Goal: Obtain resource: Obtain resource

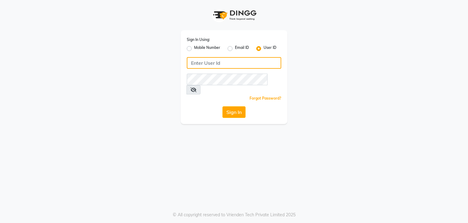
click at [220, 64] on input "Username" at bounding box center [234, 63] width 94 height 12
click at [194, 50] on label "Mobile Number" at bounding box center [207, 48] width 26 height 7
click at [194, 49] on input "Mobile Number" at bounding box center [196, 47] width 4 height 4
radio input "true"
radio input "false"
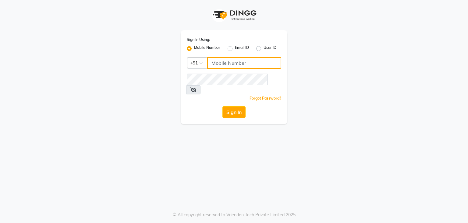
click at [226, 65] on input "Username" at bounding box center [244, 63] width 74 height 12
paste input "8660505144"
type input "8660505144"
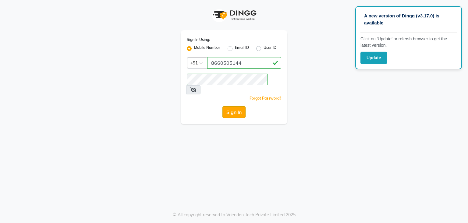
click at [237, 106] on button "Sign In" at bounding box center [234, 112] width 23 height 12
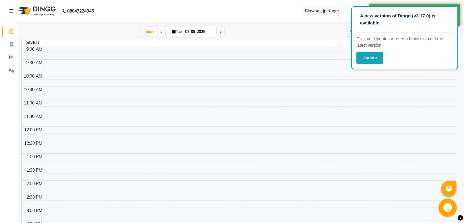
click at [336, 44] on td at bounding box center [250, 42] width 412 height 7
click at [369, 27] on div "A new version of Dingg (v3.17.0) is available" at bounding box center [404, 21] width 96 height 21
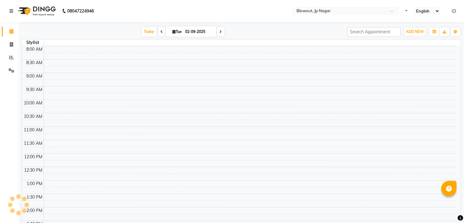
select select "en"
click at [12, 10] on icon at bounding box center [11, 11] width 4 height 4
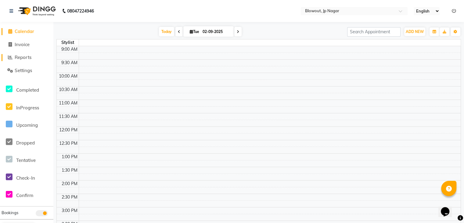
click at [24, 59] on span "Reports" at bounding box center [23, 57] width 17 height 6
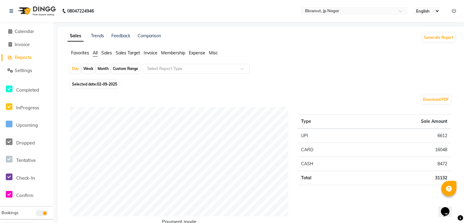
click at [103, 52] on span "Sales" at bounding box center [106, 52] width 11 height 5
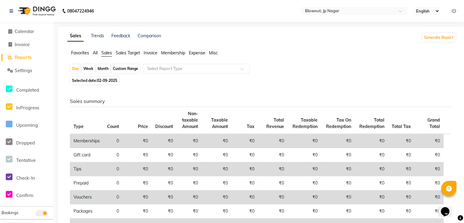
click at [100, 82] on span "02-09-2025" at bounding box center [107, 80] width 20 height 5
select select "9"
select select "2025"
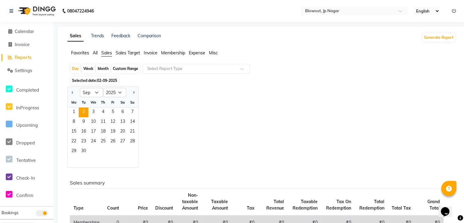
click at [127, 71] on div "Custom Range" at bounding box center [125, 68] width 28 height 9
select select "9"
select select "2025"
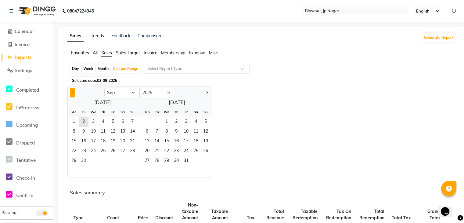
click at [73, 93] on button "Previous month" at bounding box center [72, 92] width 5 height 10
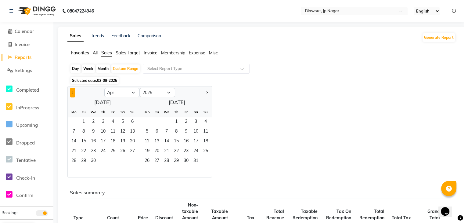
click at [72, 95] on button "Previous month" at bounding box center [72, 92] width 5 height 10
select select "12"
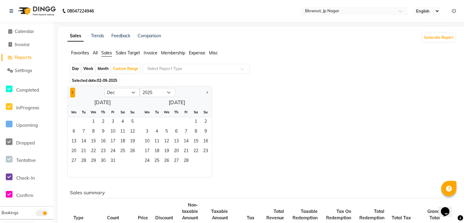
select select "2024"
click at [72, 95] on button "Previous month" at bounding box center [72, 92] width 5 height 10
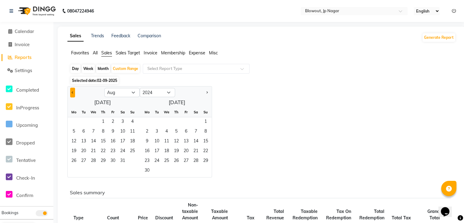
click at [72, 95] on button "Previous month" at bounding box center [72, 92] width 5 height 10
select select "6"
click at [242, 67] on div at bounding box center [196, 69] width 106 height 6
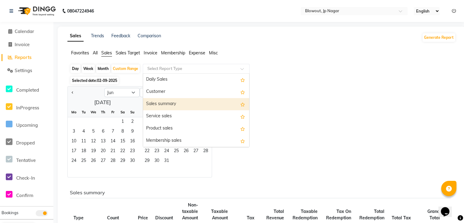
click at [171, 103] on div "Sales summary" at bounding box center [196, 104] width 106 height 12
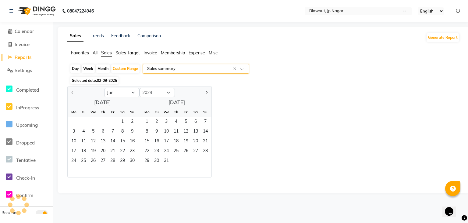
select select "full_report"
select select "csv"
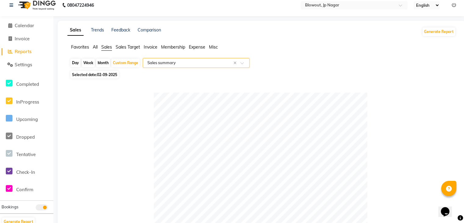
scroll to position [5, 0]
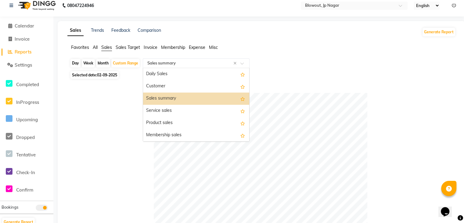
click at [246, 61] on div at bounding box center [196, 63] width 106 height 6
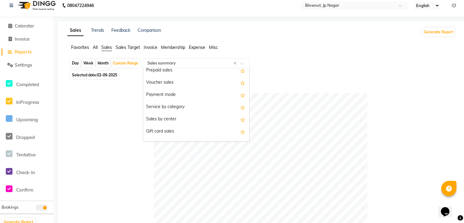
scroll to position [0, 0]
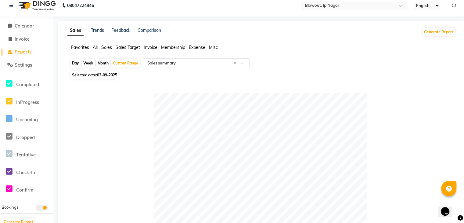
click at [111, 132] on div at bounding box center [260, 199] width 381 height 213
click at [119, 64] on div "Custom Range" at bounding box center [125, 63] width 28 height 9
select select "9"
select select "2025"
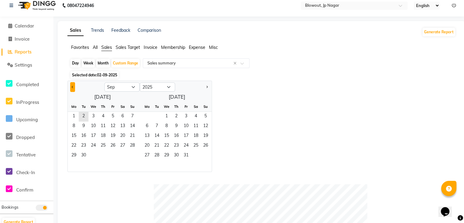
click at [71, 90] on button "Previous month" at bounding box center [72, 87] width 5 height 10
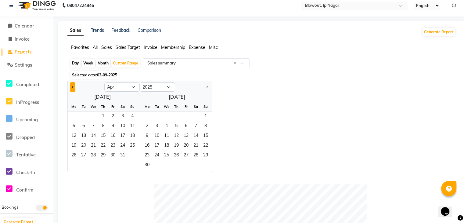
click at [71, 90] on button "Previous month" at bounding box center [72, 87] width 5 height 10
click at [132, 87] on select "Jan Feb Mar Apr May Jun [DATE] Aug Sep Oct Nov Dec" at bounding box center [121, 86] width 35 height 9
click at [104, 82] on select "Jan Feb Mar Apr May Jun [DATE] Aug Sep Oct Nov Dec" at bounding box center [121, 86] width 35 height 9
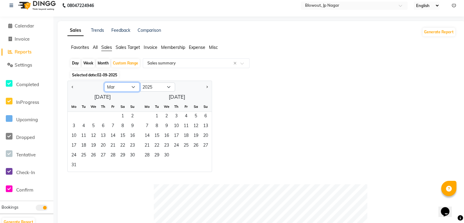
click at [129, 88] on select "Jan Feb Mar Apr May Jun [DATE] Aug Sep Oct Nov Dec" at bounding box center [121, 86] width 35 height 9
select select "4"
click at [104, 82] on select "Jan Feb Mar Apr May Jun [DATE] Aug Sep Oct Nov Dec" at bounding box center [121, 86] width 35 height 9
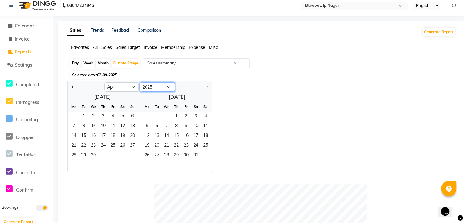
click at [165, 89] on select "2015 2016 2017 2018 2019 2020 2021 2022 2023 2024 2025 2026 2027 2028 2029 2030…" at bounding box center [157, 86] width 35 height 9
select select "2024"
click at [140, 82] on select "2015 2016 2017 2018 2019 2020 2021 2022 2023 2024 2025 2026 2027 2028 2029 2030…" at bounding box center [157, 86] width 35 height 9
click at [75, 114] on span "1" at bounding box center [74, 117] width 10 height 10
click at [188, 155] on span "31" at bounding box center [186, 156] width 10 height 10
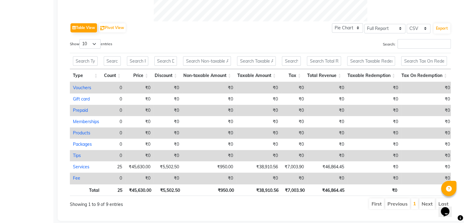
scroll to position [291, 0]
click at [96, 43] on select "10 25 50 100" at bounding box center [89, 42] width 21 height 9
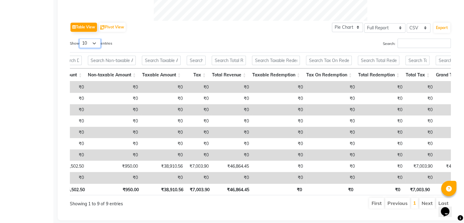
scroll to position [0, 112]
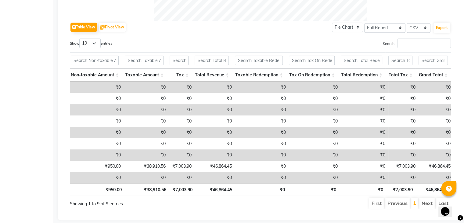
click at [426, 204] on li "Next" at bounding box center [427, 202] width 16 height 11
click at [427, 207] on li "Next" at bounding box center [427, 202] width 16 height 11
drag, startPoint x: 427, startPoint y: 207, endPoint x: 451, endPoint y: 133, distance: 78.1
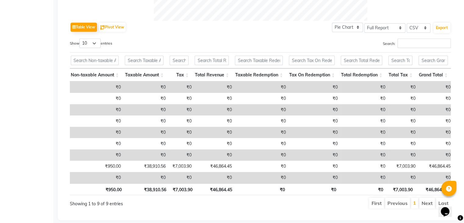
click at [451, 133] on div "Table View Pivot View Pie Chart Bar Chart Select Full Report Filtered Report Se…" at bounding box center [260, 4] width 390 height 419
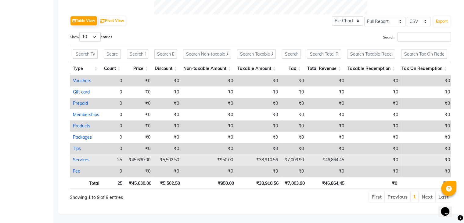
scroll to position [0, 0]
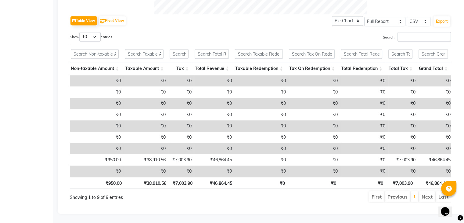
click at [425, 191] on li "Next" at bounding box center [427, 196] width 16 height 11
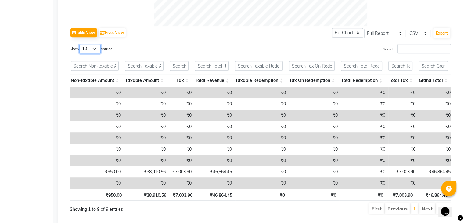
click at [92, 47] on select "10 25 50 100" at bounding box center [89, 48] width 21 height 9
select select "50"
click at [80, 44] on select "10 25 50 100" at bounding box center [89, 48] width 21 height 9
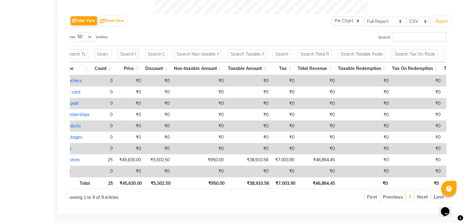
click at [435, 191] on li "Last" at bounding box center [438, 196] width 15 height 11
drag, startPoint x: 435, startPoint y: 190, endPoint x: 408, endPoint y: 196, distance: 27.1
click at [408, 196] on ul "First Previous 1 Next Last" at bounding box center [337, 196] width 218 height 11
click at [408, 196] on li "1" at bounding box center [409, 196] width 7 height 11
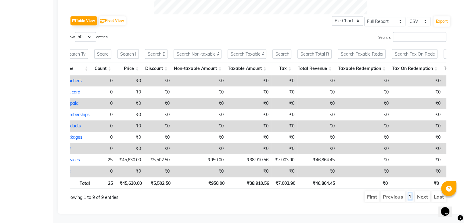
click at [410, 193] on link "1" at bounding box center [409, 196] width 3 height 6
click at [419, 192] on li "Next" at bounding box center [422, 196] width 16 height 11
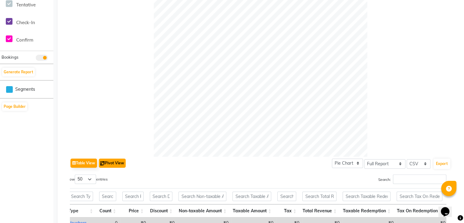
click at [108, 160] on button "Pivot View" at bounding box center [112, 162] width 27 height 9
select select "full_report"
select select "csv"
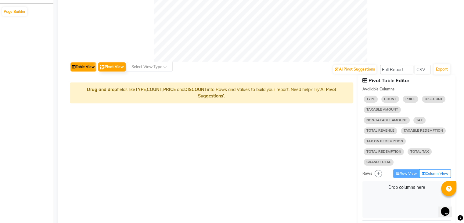
click at [82, 67] on button "Table View" at bounding box center [83, 66] width 26 height 9
select select "full_report"
select select "csv"
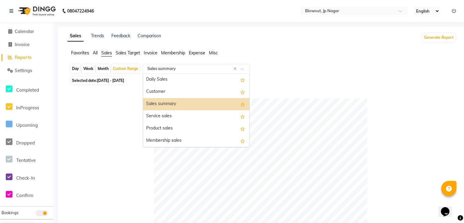
click at [172, 65] on div "Select Report Type × Sales summary ×" at bounding box center [196, 69] width 107 height 10
click at [166, 105] on div "Sales summary" at bounding box center [196, 104] width 106 height 12
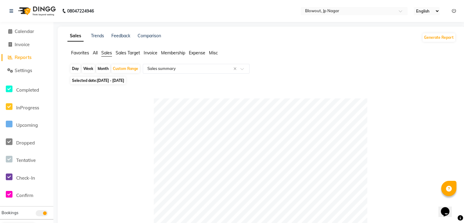
click at [118, 82] on span "[DATE] - [DATE]" at bounding box center [110, 80] width 27 height 5
select select "4"
select select "2024"
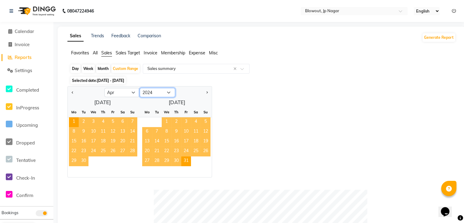
click at [169, 94] on select "2014 2015 2016 2017 2018 2019 2020 2021 2022 2023 2024 2025 2026 2027 2028 2029…" at bounding box center [157, 92] width 35 height 9
click at [251, 105] on div "Jan Feb Mar Apr May Jun [DATE] Aug Sep Oct Nov [DATE] 2015 2016 2017 2018 2019 …" at bounding box center [261, 131] width 388 height 91
click at [244, 99] on div "Jan Feb Mar Apr May Jun [DATE] Aug Sep Oct Nov [DATE] 2015 2016 2017 2018 2019 …" at bounding box center [261, 131] width 388 height 91
click at [128, 67] on div "Custom Range" at bounding box center [125, 68] width 28 height 9
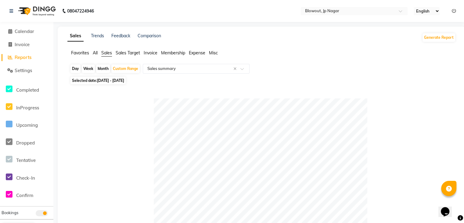
click at [150, 55] on span "Invoice" at bounding box center [151, 52] width 14 height 5
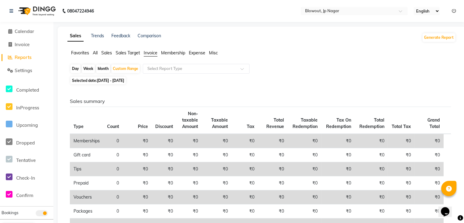
click at [102, 53] on span "Sales" at bounding box center [106, 52] width 11 height 5
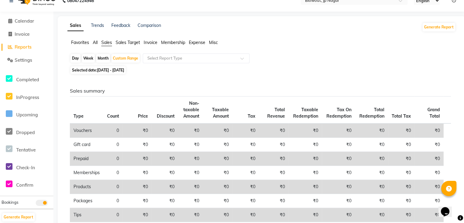
scroll to position [11, 0]
click at [126, 73] on span "Selected date: [DATE] - [DATE]" at bounding box center [97, 70] width 55 height 8
select select "4"
select select "2024"
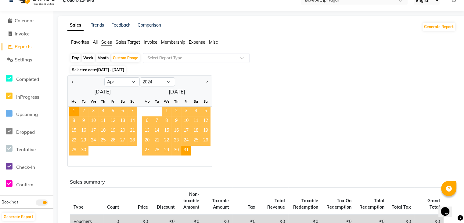
click at [191, 151] on div "27 28 29 30 31" at bounding box center [174, 150] width 74 height 10
click at [187, 151] on span "31" at bounding box center [186, 150] width 10 height 10
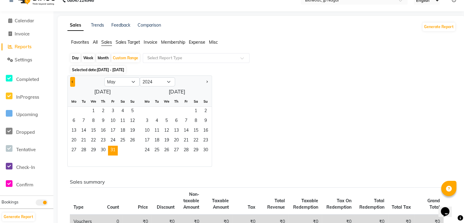
click at [72, 84] on button "Previous month" at bounding box center [72, 82] width 5 height 10
select select "4"
click at [74, 110] on span "1" at bounding box center [74, 111] width 10 height 10
click at [183, 147] on span "31" at bounding box center [186, 150] width 10 height 10
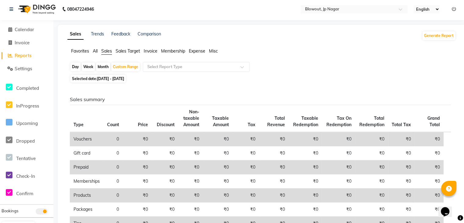
scroll to position [1, 0]
click at [433, 38] on button "Generate Report" at bounding box center [438, 36] width 33 height 9
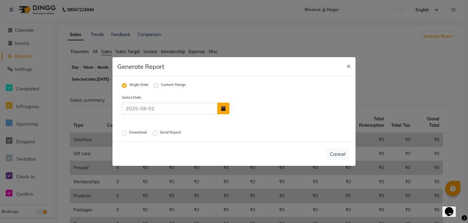
click at [223, 111] on button "button" at bounding box center [223, 108] width 12 height 12
select select "9"
select select "2025"
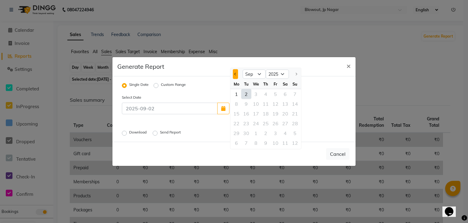
click at [233, 73] on button "Previous month" at bounding box center [235, 74] width 5 height 10
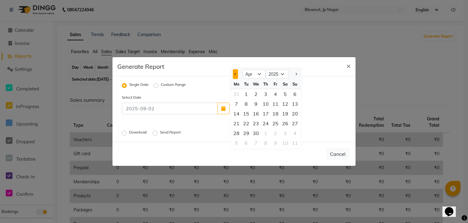
click at [233, 73] on button "Previous month" at bounding box center [235, 74] width 5 height 10
select select "12"
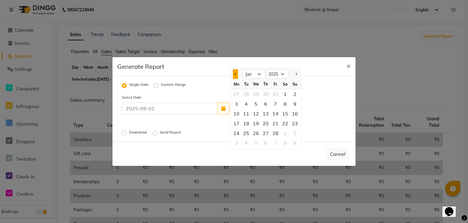
select select "2024"
click at [233, 73] on button "Previous month" at bounding box center [235, 74] width 5 height 10
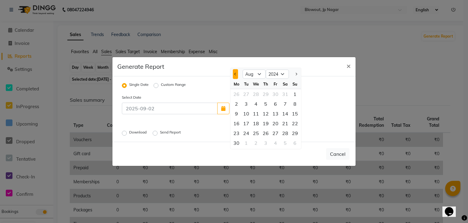
click at [233, 73] on button "Previous month" at bounding box center [235, 74] width 5 height 10
select select "6"
click at [161, 87] on label "Custom Range" at bounding box center [173, 85] width 25 height 7
click at [155, 87] on input "Custom Range" at bounding box center [157, 85] width 4 height 4
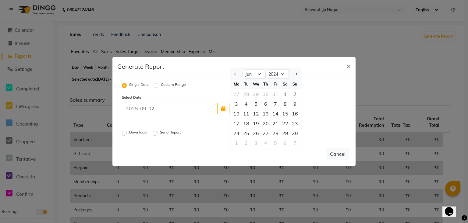
radio input "true"
select select "9"
select select "2025"
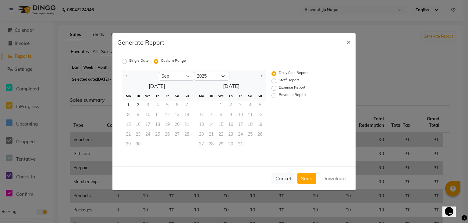
click at [279, 95] on label "Revenue Report" at bounding box center [292, 95] width 27 height 7
click at [274, 95] on input "Revenue Report" at bounding box center [275, 95] width 4 height 4
radio input "true"
click at [128, 78] on button "Previous month" at bounding box center [127, 76] width 5 height 10
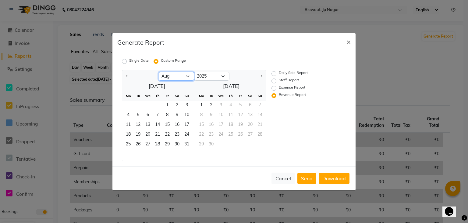
click at [188, 74] on select "Jan Feb Mar Apr May Jun [DATE] Aug Sep" at bounding box center [176, 76] width 35 height 9
select select "4"
click at [159, 72] on select "Jan Feb Mar Apr May Jun [DATE] Aug Sep" at bounding box center [176, 76] width 35 height 9
click at [225, 71] on ngb-datepicker-navigation "Jan Feb Mar Apr May Jun [DATE] Aug [DATE] 2016 2017 2018 2019 2020 2021 2022 20…" at bounding box center [194, 76] width 144 height 10
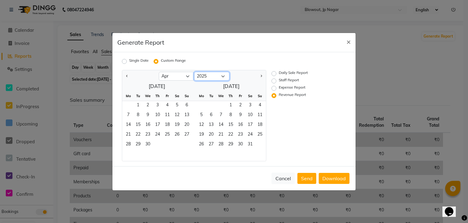
click at [223, 76] on select "2015 2016 2017 2018 2019 2020 2021 2022 2023 2024 2025" at bounding box center [211, 76] width 35 height 9
select select "2024"
click at [194, 72] on select "2015 2016 2017 2018 2019 2020 2021 2022 2023 2024 2025" at bounding box center [211, 76] width 35 height 9
click at [130, 109] on span "1" at bounding box center [128, 106] width 10 height 10
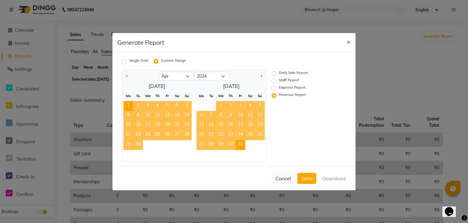
click at [239, 144] on span "31" at bounding box center [241, 145] width 10 height 10
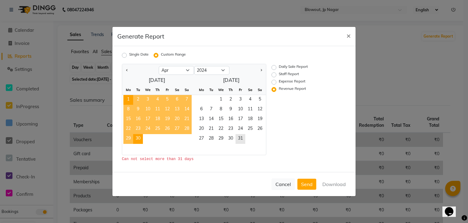
click at [139, 140] on span "30" at bounding box center [138, 139] width 10 height 10
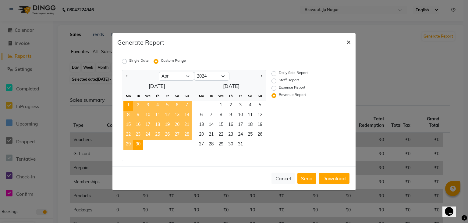
click at [350, 42] on span "×" at bounding box center [349, 41] width 4 height 9
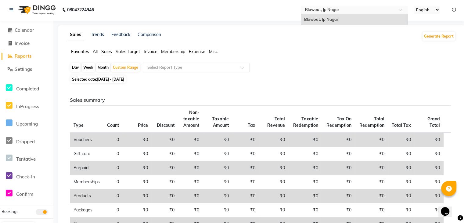
click at [377, 8] on input "text" at bounding box center [348, 10] width 88 height 6
click at [350, 22] on div "Blowout, Jp Nagar" at bounding box center [354, 19] width 106 height 11
click at [133, 54] on li "Sales Target" at bounding box center [128, 51] width 24 height 6
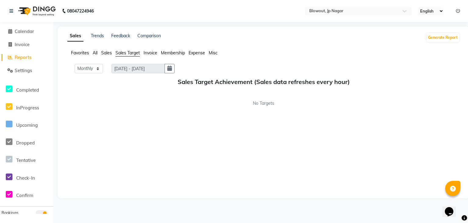
click at [112, 53] on ul "Favorites All Sales Sales Target Invoice Membership Expense Misc" at bounding box center [263, 53] width 393 height 7
click at [109, 53] on span "Sales" at bounding box center [106, 52] width 11 height 5
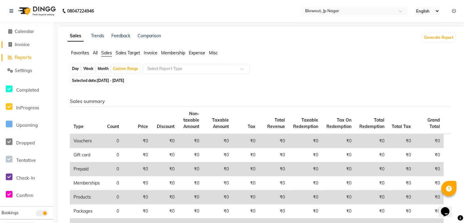
click at [23, 44] on span "Invoice" at bounding box center [22, 44] width 15 height 6
select select "service"
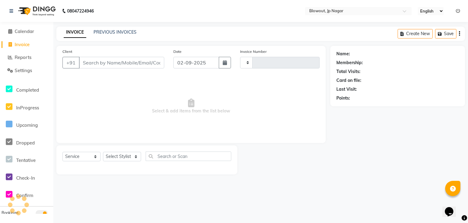
type input "2442"
select select "6261"
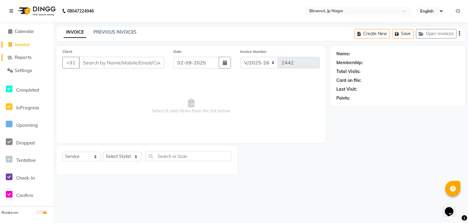
click at [19, 55] on span "Reports" at bounding box center [23, 57] width 17 height 6
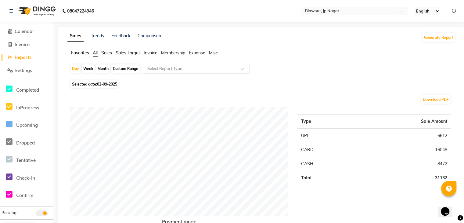
click at [123, 67] on div "Custom Range" at bounding box center [125, 68] width 28 height 9
select select "9"
select select "2025"
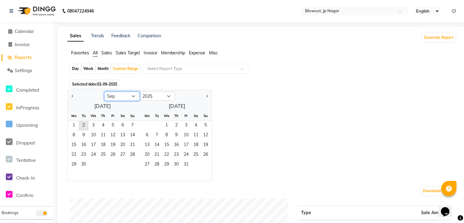
click at [130, 97] on select "Jan Feb Mar Apr May Jun [DATE] Aug Sep Oct Nov Dec" at bounding box center [121, 95] width 35 height 9
click at [104, 91] on select "Jan Feb Mar Apr May Jun [DATE] Aug Sep Oct Nov Dec" at bounding box center [121, 95] width 35 height 9
click at [128, 99] on select "Jan Feb Mar Apr May Jun [DATE] Aug Sep Oct Nov Dec" at bounding box center [121, 95] width 35 height 9
select select "4"
click at [104, 91] on select "Jan Feb Mar Apr May Jun [DATE] Aug Sep Oct Nov Dec" at bounding box center [121, 95] width 35 height 9
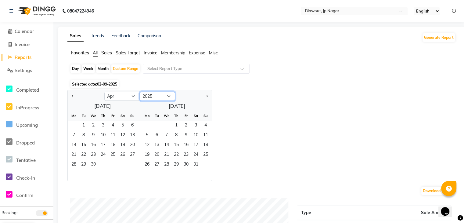
click at [154, 97] on select "2015 2016 2017 2018 2019 2020 2021 2022 2023 2024 2025 2026 2027 2028 2029 2030…" at bounding box center [157, 95] width 35 height 9
select select "2024"
click at [140, 91] on select "2015 2016 2017 2018 2019 2020 2021 2022 2023 2024 2025 2026 2027 2028 2029 2030…" at bounding box center [157, 95] width 35 height 9
click at [69, 127] on span "1" at bounding box center [74, 126] width 10 height 10
click at [194, 161] on div "27 28 29 30 31" at bounding box center [174, 165] width 74 height 10
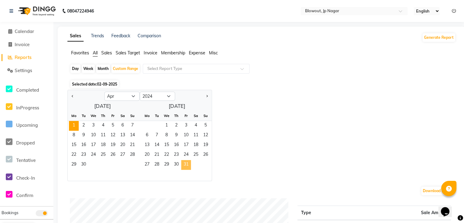
click at [189, 162] on span "31" at bounding box center [186, 165] width 10 height 10
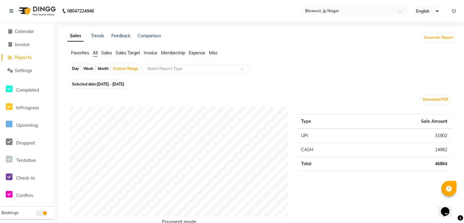
click at [105, 54] on span "Sales" at bounding box center [106, 52] width 11 height 5
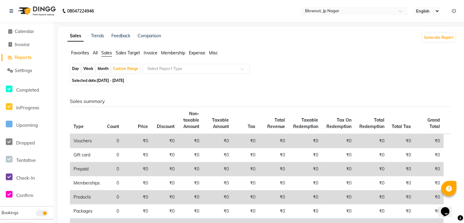
click at [436, 43] on div "Sales Trends Feedback Comparison Generate Report Favorites All Sales Sales Targ…" at bounding box center [262, 187] width 408 height 320
click at [434, 41] on button "Generate Report" at bounding box center [438, 37] width 33 height 9
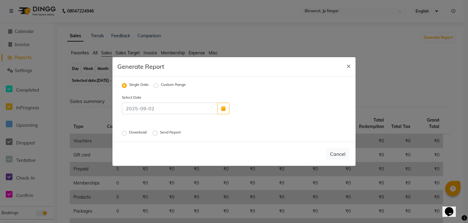
click at [161, 86] on label "Custom Range" at bounding box center [173, 85] width 25 height 7
click at [156, 86] on input "Custom Range" at bounding box center [157, 85] width 4 height 4
radio input "true"
select select "9"
select select "2025"
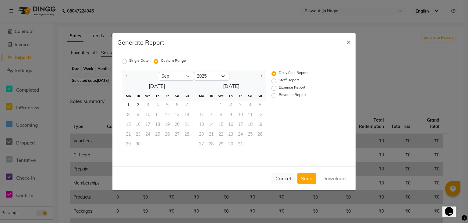
click at [124, 77] on div at bounding box center [140, 76] width 37 height 10
drag, startPoint x: 124, startPoint y: 77, endPoint x: 183, endPoint y: 80, distance: 59.2
click at [183, 80] on ngb-datepicker-navigation "Jan Feb Mar Apr May Jun [DATE] Aug [DATE] 2016 2017 2018 2019 2020 2021 2022 20…" at bounding box center [194, 76] width 144 height 10
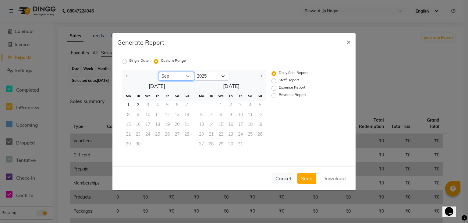
click at [183, 80] on select "Jan Feb Mar Apr May Jun [DATE] Aug Sep" at bounding box center [176, 76] width 35 height 9
select select "4"
click at [159, 72] on select "Jan Feb Mar Apr May Jun [DATE] Aug Sep" at bounding box center [176, 76] width 35 height 9
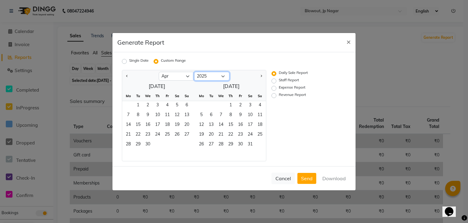
click at [209, 80] on select "2015 2016 2017 2018 2019 2020 2021 2022 2023 2024 2025" at bounding box center [211, 76] width 35 height 9
select select "2024"
click at [194, 72] on select "2015 2016 2017 2018 2019 2020 2021 2022 2023 2024 2025" at bounding box center [211, 76] width 35 height 9
click at [126, 105] on span "1" at bounding box center [128, 106] width 10 height 10
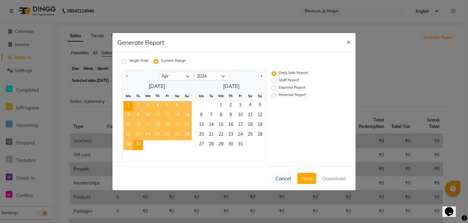
click at [139, 143] on span "30" at bounding box center [138, 145] width 10 height 10
click at [237, 144] on span "31" at bounding box center [241, 145] width 10 height 10
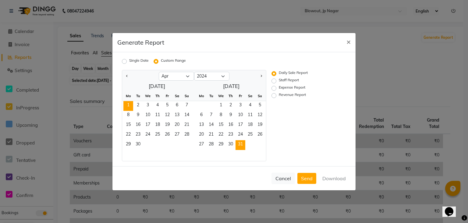
click at [129, 105] on span "1" at bounding box center [128, 106] width 10 height 10
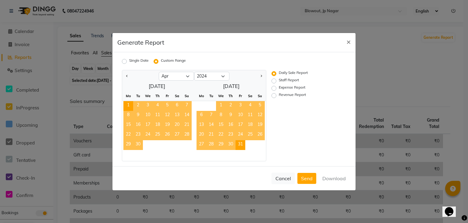
click at [239, 145] on span "31" at bounding box center [241, 145] width 10 height 10
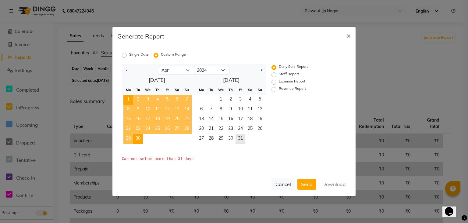
click at [134, 138] on span "30" at bounding box center [138, 139] width 10 height 10
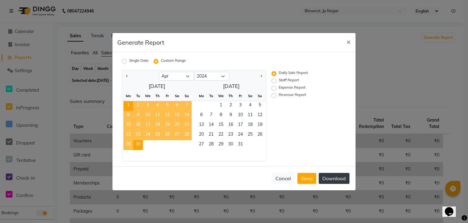
click at [324, 178] on button "Download" at bounding box center [334, 178] width 31 height 11
click at [279, 95] on label "Revenue Report" at bounding box center [292, 95] width 27 height 7
click at [274, 95] on input "Revenue Report" at bounding box center [275, 95] width 4 height 4
radio input "true"
click at [128, 105] on span "1" at bounding box center [128, 106] width 10 height 10
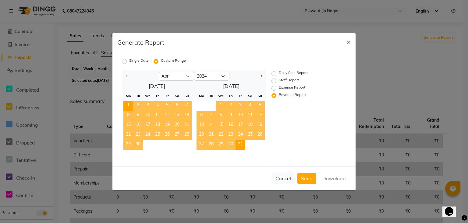
click at [237, 145] on span "31" at bounding box center [241, 145] width 10 height 10
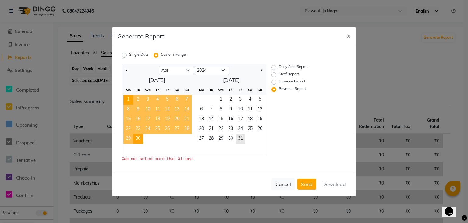
click at [141, 139] on span "30" at bounding box center [138, 139] width 10 height 10
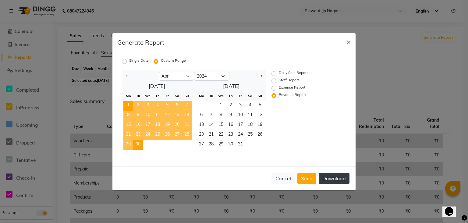
click at [329, 178] on button "Download" at bounding box center [334, 178] width 31 height 11
click at [189, 75] on select "Jan Feb Mar Apr May Jun [DATE] Aug Sep Oct Nov Dec" at bounding box center [176, 76] width 35 height 9
select select "5"
click at [159, 72] on select "Jan Feb Mar Apr May Jun [DATE] Aug Sep Oct Nov Dec" at bounding box center [176, 76] width 35 height 9
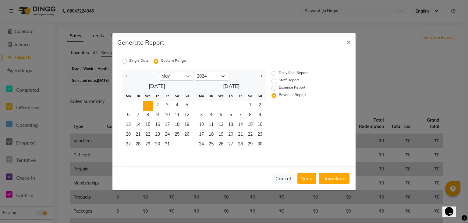
click at [151, 103] on span "1" at bounding box center [148, 106] width 10 height 10
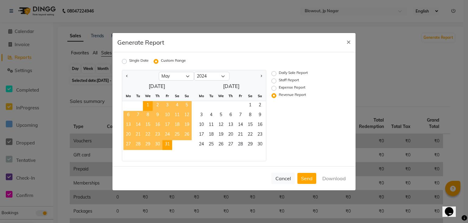
click at [166, 141] on span "31" at bounding box center [167, 145] width 10 height 10
click at [334, 182] on button "Download" at bounding box center [334, 178] width 31 height 11
click at [279, 74] on label "Daily Sale Report" at bounding box center [293, 73] width 29 height 7
click at [275, 74] on input "Daily Sale Report" at bounding box center [275, 73] width 4 height 4
radio input "true"
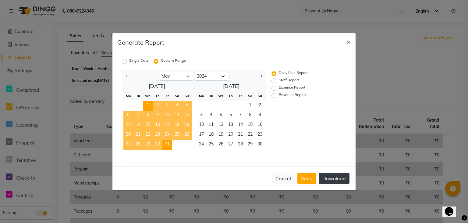
click at [328, 174] on button "Download" at bounding box center [334, 178] width 31 height 11
click at [336, 178] on button "Download" at bounding box center [334, 178] width 31 height 11
click at [279, 95] on label "Revenue Report" at bounding box center [292, 95] width 27 height 7
click at [276, 95] on input "Revenue Report" at bounding box center [275, 95] width 4 height 4
radio input "true"
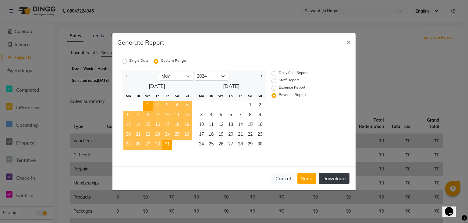
click at [329, 179] on button "Download" at bounding box center [334, 178] width 31 height 11
click at [186, 74] on select "Jan Feb Mar Apr May Jun [DATE] Aug Sep Oct Nov Dec" at bounding box center [176, 76] width 35 height 9
select select "6"
click at [159, 72] on select "Jan Feb Mar Apr May Jun [DATE] Aug Sep Oct Nov Dec" at bounding box center [176, 76] width 35 height 9
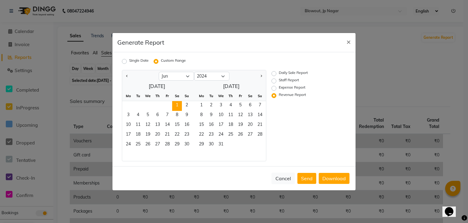
click at [180, 104] on span "1" at bounding box center [177, 106] width 10 height 10
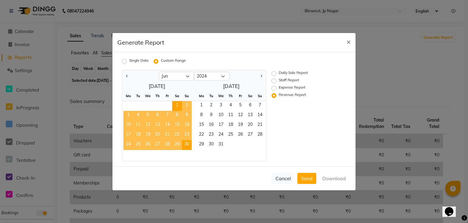
click at [189, 146] on span "30" at bounding box center [187, 145] width 10 height 10
click at [279, 74] on label "Daily Sale Report" at bounding box center [293, 73] width 29 height 7
click at [273, 74] on input "Daily Sale Report" at bounding box center [275, 73] width 4 height 4
radio input "true"
click at [330, 178] on button "Download" at bounding box center [334, 178] width 31 height 11
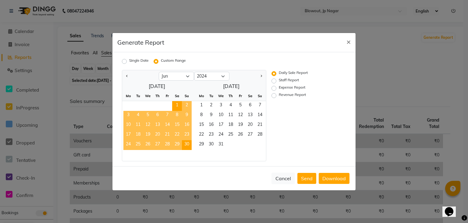
click at [279, 95] on label "Revenue Report" at bounding box center [292, 95] width 27 height 7
click at [276, 95] on input "Revenue Report" at bounding box center [275, 95] width 4 height 4
radio input "true"
click at [335, 180] on button "Download" at bounding box center [334, 178] width 31 height 11
click at [184, 73] on select "Jan Feb Mar Apr May Jun [DATE] Aug Sep Oct Nov Dec" at bounding box center [176, 76] width 35 height 9
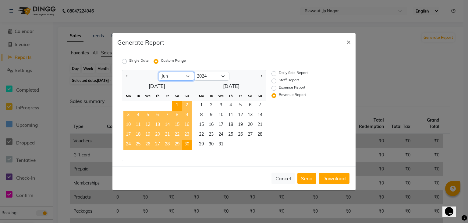
select select "7"
click at [159, 72] on select "Jan Feb Mar Apr May Jun [DATE] Aug Sep Oct Nov Dec" at bounding box center [176, 76] width 35 height 9
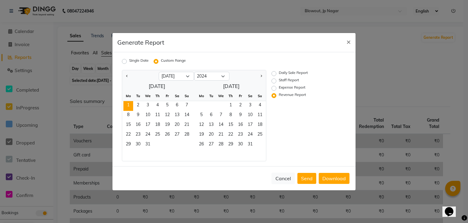
click at [130, 105] on span "1" at bounding box center [128, 106] width 10 height 10
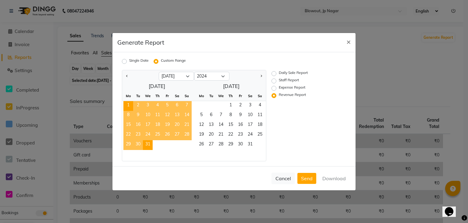
click at [149, 147] on span "31" at bounding box center [148, 145] width 10 height 10
click at [276, 74] on div "Daily Sale Report" at bounding box center [302, 73] width 61 height 7
click at [279, 74] on label "Daily Sale Report" at bounding box center [293, 73] width 29 height 7
click at [276, 74] on input "Daily Sale Report" at bounding box center [275, 73] width 4 height 4
radio input "true"
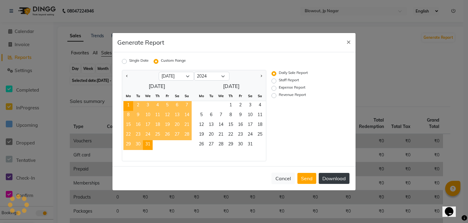
click at [334, 176] on button "Download" at bounding box center [334, 178] width 31 height 11
click at [279, 96] on label "Revenue Report" at bounding box center [292, 95] width 27 height 7
click at [274, 96] on input "Revenue Report" at bounding box center [275, 95] width 4 height 4
radio input "true"
click at [334, 178] on button "Download" at bounding box center [334, 178] width 31 height 11
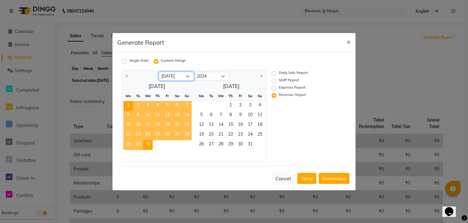
click at [189, 77] on select "Jan Feb Mar Apr May Jun [DATE] Aug Sep Oct Nov Dec" at bounding box center [176, 76] width 35 height 9
select select "8"
click at [159, 72] on select "Jan Feb Mar Apr May Jun [DATE] Aug Sep Oct Nov Dec" at bounding box center [176, 76] width 35 height 9
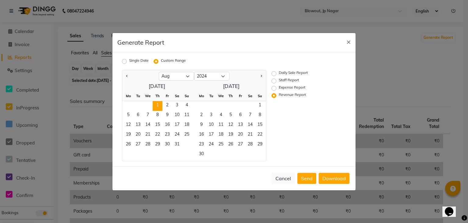
click at [156, 106] on span "1" at bounding box center [158, 106] width 10 height 10
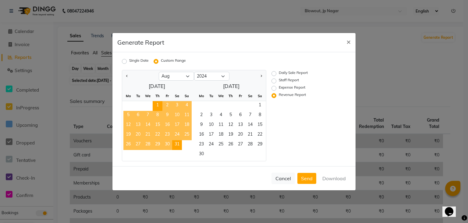
click at [175, 142] on span "31" at bounding box center [177, 145] width 10 height 10
click at [279, 73] on label "Daily Sale Report" at bounding box center [293, 73] width 29 height 7
click at [273, 73] on input "Daily Sale Report" at bounding box center [275, 73] width 4 height 4
radio input "true"
click at [330, 180] on button "Download" at bounding box center [334, 178] width 31 height 11
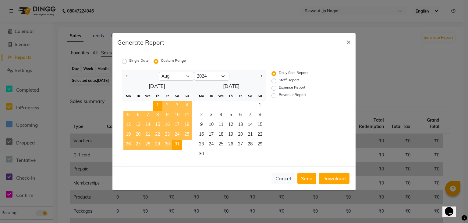
click at [279, 96] on label "Revenue Report" at bounding box center [292, 95] width 27 height 7
click at [276, 96] on input "Revenue Report" at bounding box center [275, 95] width 4 height 4
radio input "true"
click at [326, 176] on button "Download" at bounding box center [334, 178] width 31 height 11
click at [188, 74] on select "Jan Feb Mar Apr May Jun [DATE] Aug Sep Oct Nov Dec" at bounding box center [176, 76] width 35 height 9
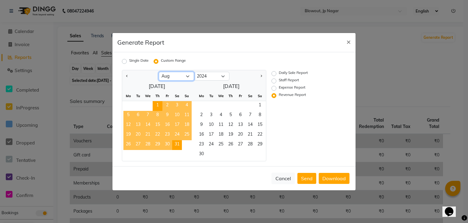
select select "9"
click at [159, 72] on select "Jan Feb Mar Apr May Jun [DATE] Aug Sep Oct Nov Dec" at bounding box center [176, 76] width 35 height 9
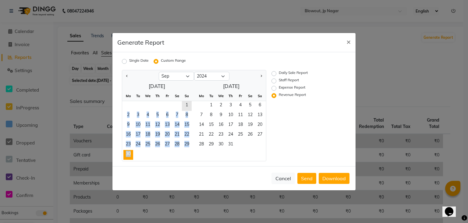
drag, startPoint x: 184, startPoint y: 102, endPoint x: 128, endPoint y: 155, distance: 77.2
click at [128, 155] on ngb-datepicker-month "Mo Tu We Th Fr Sa Su 1 2 3 4 5 6 7 8 9 10 11 12 13 14 15 16 17 18 19 20 21 22 2…" at bounding box center [156, 126] width 69 height 70
click at [128, 155] on span "30" at bounding box center [128, 155] width 10 height 10
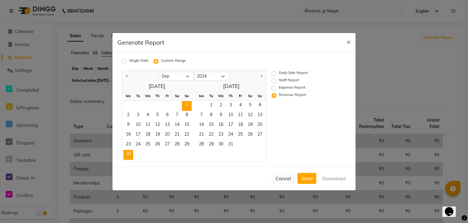
click at [188, 103] on span "1" at bounding box center [187, 106] width 10 height 10
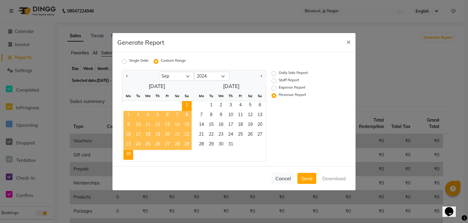
click at [127, 155] on span "30" at bounding box center [128, 155] width 10 height 10
click at [279, 74] on label "Daily Sale Report" at bounding box center [293, 73] width 29 height 7
click at [273, 74] on input "Daily Sale Report" at bounding box center [275, 73] width 4 height 4
radio input "true"
click at [335, 176] on button "Download" at bounding box center [334, 178] width 31 height 11
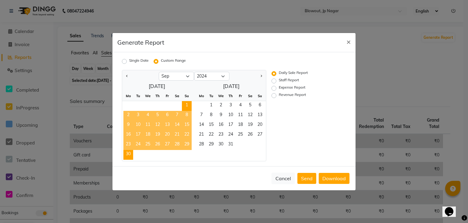
click at [279, 96] on label "Revenue Report" at bounding box center [292, 95] width 27 height 7
click at [273, 96] on input "Revenue Report" at bounding box center [275, 95] width 4 height 4
radio input "true"
click at [335, 179] on button "Download" at bounding box center [334, 178] width 31 height 11
click at [186, 75] on select "Jan Feb Mar Apr May Jun [DATE] Aug Sep Oct Nov Dec" at bounding box center [176, 76] width 35 height 9
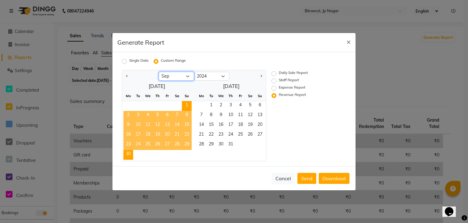
select select "10"
click at [159, 72] on select "Jan Feb Mar Apr May Jun [DATE] Aug Sep Oct Nov Dec" at bounding box center [176, 76] width 35 height 9
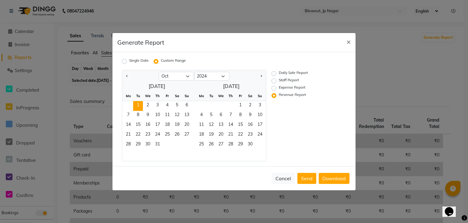
click at [134, 104] on span "1" at bounding box center [138, 106] width 10 height 10
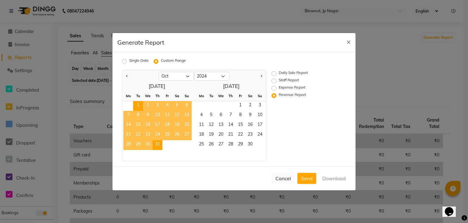
click at [155, 142] on span "31" at bounding box center [158, 145] width 10 height 10
click at [279, 71] on label "Daily Sale Report" at bounding box center [293, 73] width 29 height 7
click at [274, 71] on input "Daily Sale Report" at bounding box center [275, 73] width 4 height 4
radio input "true"
click at [327, 173] on button "Download" at bounding box center [334, 178] width 31 height 11
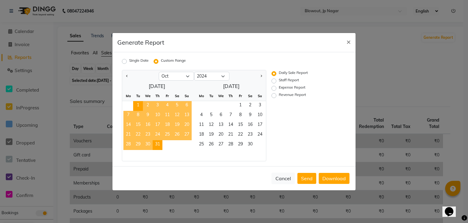
click at [279, 94] on label "Revenue Report" at bounding box center [292, 95] width 27 height 7
click at [273, 94] on input "Revenue Report" at bounding box center [275, 95] width 4 height 4
radio input "true"
click at [329, 178] on button "Download" at bounding box center [334, 178] width 31 height 11
click at [189, 77] on select "Jan Feb Mar Apr May Jun [DATE] Aug Sep Oct Nov Dec" at bounding box center [176, 76] width 35 height 9
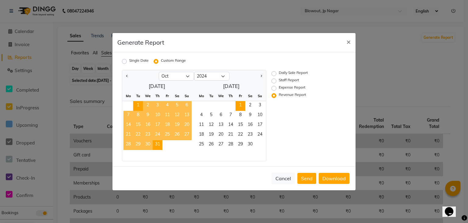
click at [241, 108] on span "1" at bounding box center [241, 106] width 10 height 10
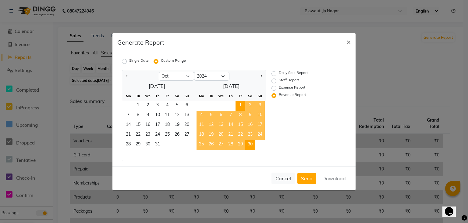
click at [250, 142] on span "30" at bounding box center [250, 145] width 10 height 10
click at [279, 73] on label "Daily Sale Report" at bounding box center [293, 73] width 29 height 7
click at [274, 73] on input "Daily Sale Report" at bounding box center [275, 73] width 4 height 4
radio input "true"
click at [338, 178] on button "Download" at bounding box center [334, 178] width 31 height 11
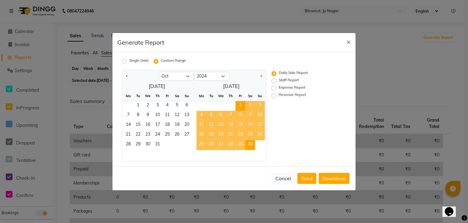
click at [279, 96] on label "Revenue Report" at bounding box center [292, 95] width 27 height 7
click at [275, 96] on input "Revenue Report" at bounding box center [275, 95] width 4 height 4
radio input "true"
click at [329, 174] on button "Download" at bounding box center [334, 178] width 31 height 11
click at [188, 76] on select "Jan Feb Mar Apr May Jun [DATE] Aug Sep Oct Nov Dec" at bounding box center [176, 76] width 35 height 9
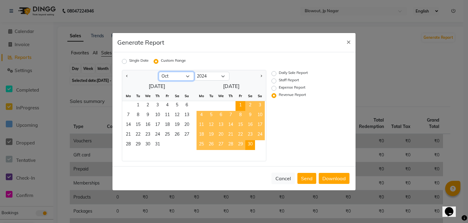
select select "12"
click at [159, 72] on select "Jan Feb Mar Apr May Jun [DATE] Aug Sep Oct Nov Dec" at bounding box center [176, 76] width 35 height 9
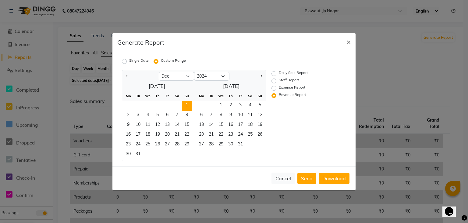
click at [187, 104] on span "1" at bounding box center [187, 106] width 10 height 10
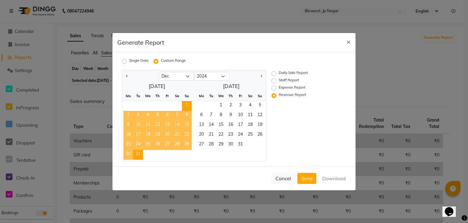
click at [135, 154] on span "31" at bounding box center [138, 155] width 10 height 10
click at [279, 72] on label "Daily Sale Report" at bounding box center [293, 73] width 29 height 7
click at [273, 72] on input "Daily Sale Report" at bounding box center [275, 73] width 4 height 4
radio input "true"
click at [331, 181] on button "Download" at bounding box center [334, 178] width 31 height 11
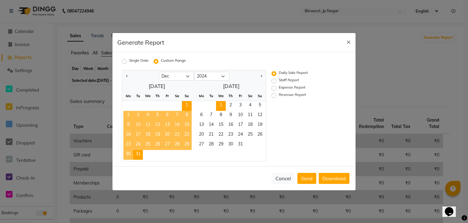
click at [222, 104] on span "1" at bounding box center [221, 106] width 10 height 10
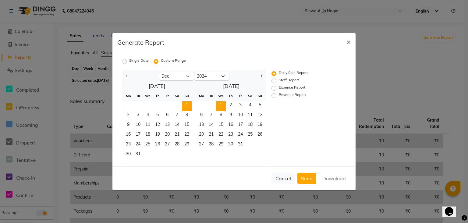
click at [189, 102] on span "1" at bounding box center [187, 106] width 10 height 10
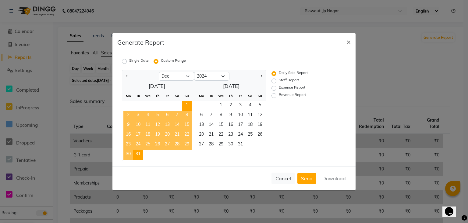
click at [135, 151] on span "31" at bounding box center [138, 155] width 10 height 10
click at [279, 95] on label "Revenue Report" at bounding box center [292, 95] width 27 height 7
click at [273, 95] on input "Revenue Report" at bounding box center [275, 95] width 4 height 4
radio input "true"
click at [327, 176] on button "Download" at bounding box center [334, 178] width 31 height 11
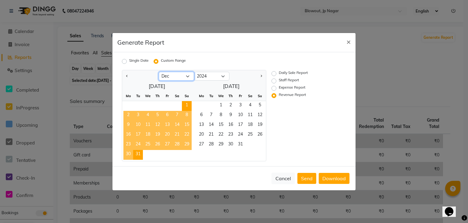
click at [191, 77] on select "Jan Feb Mar Apr May Jun [DATE] Aug Sep Oct Nov Dec" at bounding box center [176, 76] width 35 height 9
click at [257, 155] on div at bounding box center [229, 155] width 74 height 11
click at [221, 106] on span "1" at bounding box center [221, 106] width 10 height 10
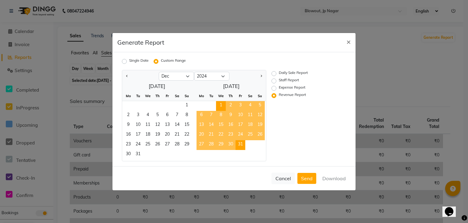
click at [240, 144] on span "31" at bounding box center [241, 145] width 10 height 10
click at [279, 73] on label "Daily Sale Report" at bounding box center [293, 73] width 29 height 7
click at [275, 73] on input "Daily Sale Report" at bounding box center [275, 73] width 4 height 4
radio input "true"
click at [340, 177] on button "Download" at bounding box center [334, 178] width 31 height 11
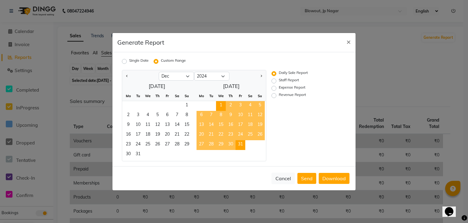
click at [279, 95] on label "Revenue Report" at bounding box center [292, 95] width 27 height 7
click at [274, 95] on input "Revenue Report" at bounding box center [275, 95] width 4 height 4
radio input "true"
click at [340, 180] on button "Download" at bounding box center [334, 178] width 31 height 11
click at [185, 75] on select "Jan Feb Mar Apr May Jun [DATE] Aug Sep Oct Nov Dec" at bounding box center [176, 76] width 35 height 9
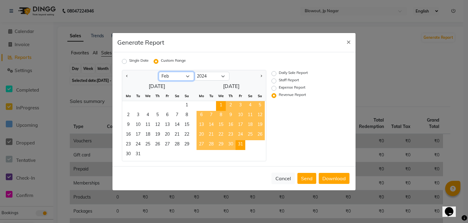
click at [159, 72] on select "Jan Feb Mar Apr May Jun [DATE] Aug Sep Oct Nov Dec" at bounding box center [176, 76] width 35 height 9
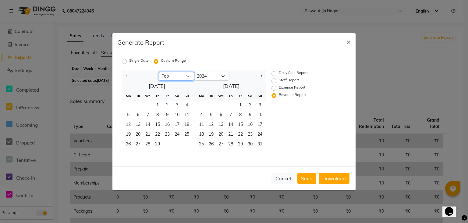
click at [184, 77] on select "Jan Feb Mar Apr May Jun [DATE] Aug Sep Oct Nov Dec" at bounding box center [176, 76] width 35 height 9
click at [159, 72] on select "Jan Feb Mar Apr May Jun [DATE] Aug Sep Oct Nov Dec" at bounding box center [176, 76] width 35 height 9
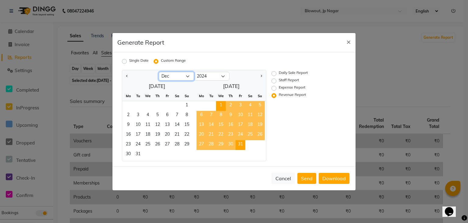
click at [189, 76] on select "Jan Feb Mar Apr May Jun [DATE] Aug Sep Oct Nov Dec" at bounding box center [176, 76] width 35 height 9
select select "2"
click at [159, 72] on select "Jan Feb Mar Apr May Jun [DATE] Aug Sep Oct Nov Dec" at bounding box center [176, 76] width 35 height 9
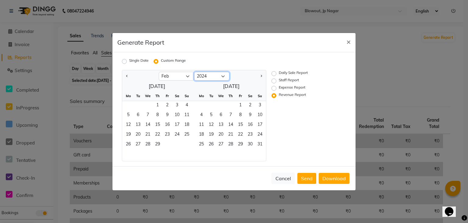
click at [221, 79] on select "2014 2015 2016 2017 2018 2019 2020 2021 2022 2023 2024 2025" at bounding box center [211, 76] width 35 height 9
select select "2025"
click at [194, 72] on select "2014 2015 2016 2017 2018 2019 2020 2021 2022 2023 2024 2025" at bounding box center [211, 76] width 35 height 9
click at [178, 103] on span "1" at bounding box center [177, 106] width 10 height 10
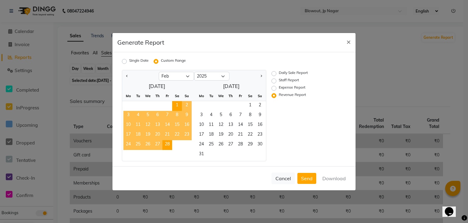
click at [169, 144] on span "28" at bounding box center [167, 145] width 10 height 10
click at [279, 74] on label "Daily Sale Report" at bounding box center [293, 73] width 29 height 7
click at [273, 74] on input "Daily Sale Report" at bounding box center [275, 73] width 4 height 4
radio input "true"
click at [329, 177] on button "Download" at bounding box center [334, 178] width 31 height 11
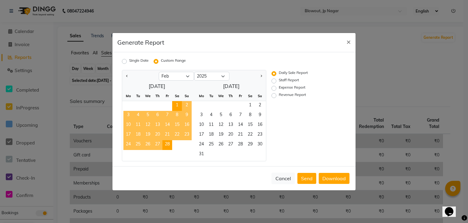
click at [279, 97] on label "Revenue Report" at bounding box center [292, 95] width 27 height 7
click at [273, 97] on input "Revenue Report" at bounding box center [275, 95] width 4 height 4
radio input "true"
click at [332, 176] on button "Download" at bounding box center [334, 178] width 31 height 11
click at [246, 110] on span "1" at bounding box center [250, 106] width 10 height 10
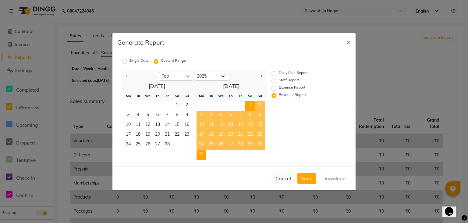
click at [202, 154] on span "31" at bounding box center [202, 155] width 10 height 10
click at [279, 76] on label "Daily Sale Report" at bounding box center [293, 73] width 29 height 7
click at [274, 75] on input "Daily Sale Report" at bounding box center [275, 73] width 4 height 4
radio input "true"
click at [326, 176] on button "Download" at bounding box center [334, 178] width 31 height 11
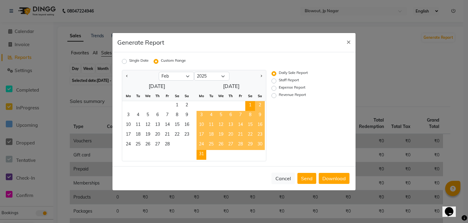
click at [279, 97] on label "Revenue Report" at bounding box center [292, 95] width 27 height 7
click at [276, 97] on input "Revenue Report" at bounding box center [275, 95] width 4 height 4
radio input "true"
click at [328, 176] on button "Download" at bounding box center [334, 178] width 31 height 11
click at [346, 36] on button "×" at bounding box center [349, 41] width 14 height 17
